Goal: Transaction & Acquisition: Purchase product/service

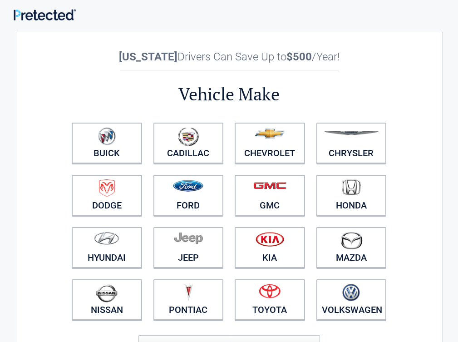
scroll to position [91, 0]
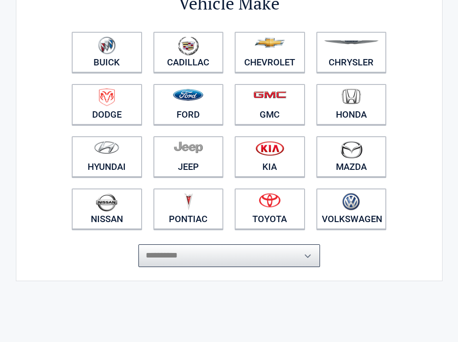
select select "*****"
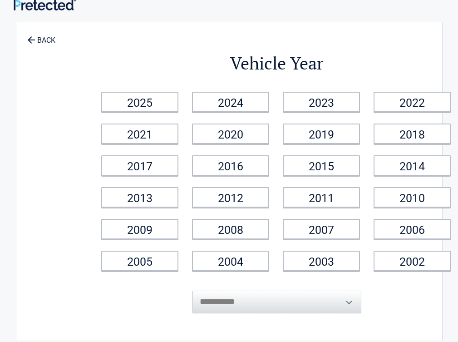
scroll to position [0, 0]
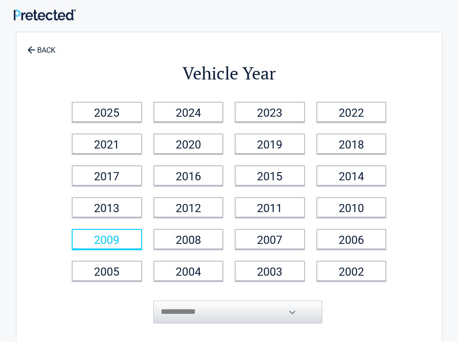
click at [142, 233] on link "2009" at bounding box center [107, 239] width 70 height 20
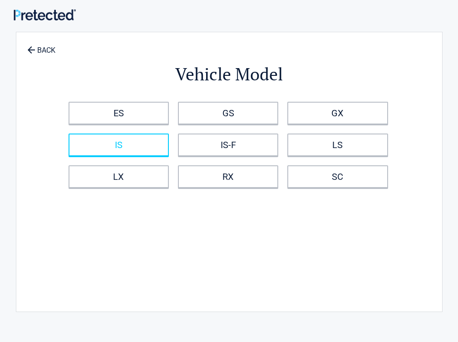
click at [161, 152] on link "IS" at bounding box center [119, 145] width 100 height 23
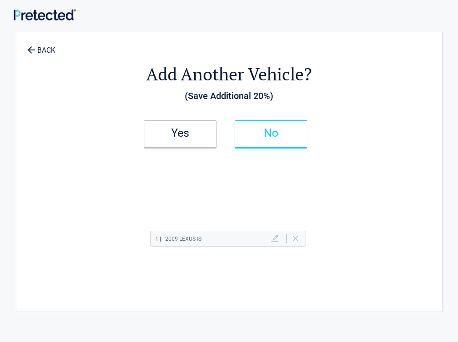
click at [298, 141] on link "No" at bounding box center [271, 133] width 73 height 27
